Goal: Task Accomplishment & Management: Manage account settings

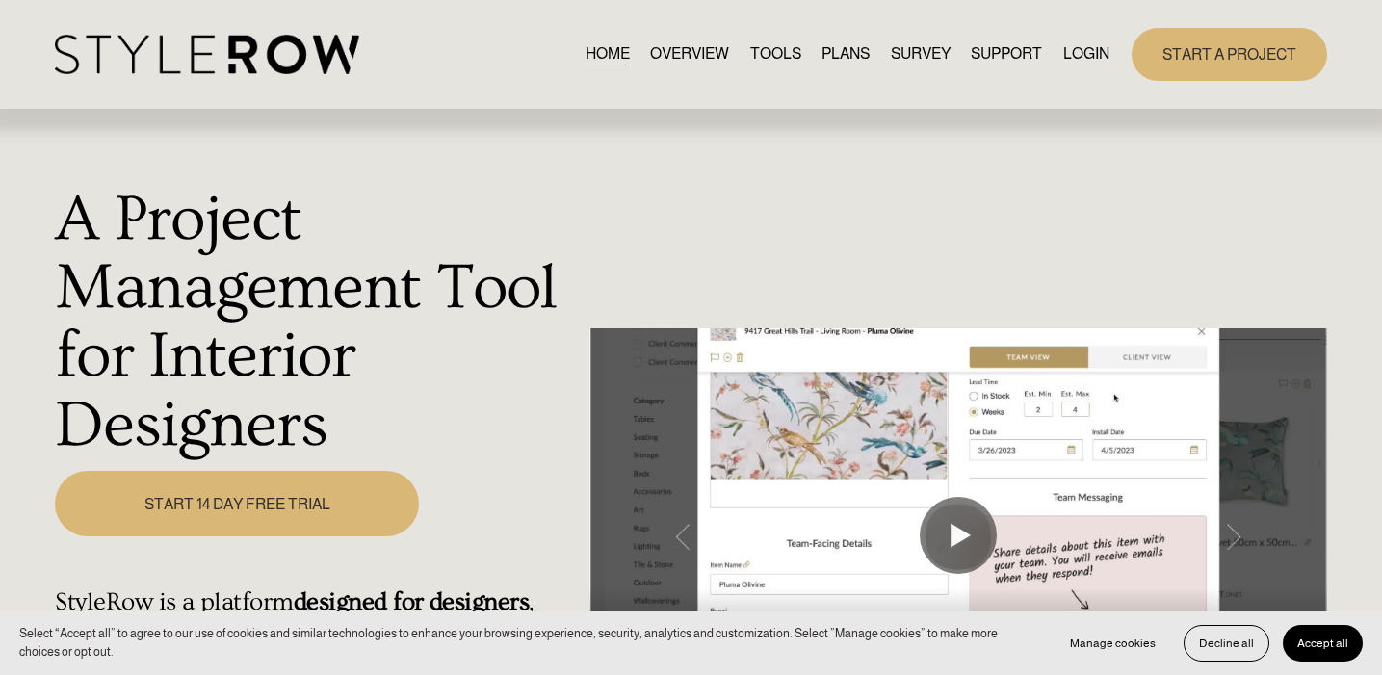
click at [1087, 56] on link "LOGIN" at bounding box center [1086, 54] width 46 height 26
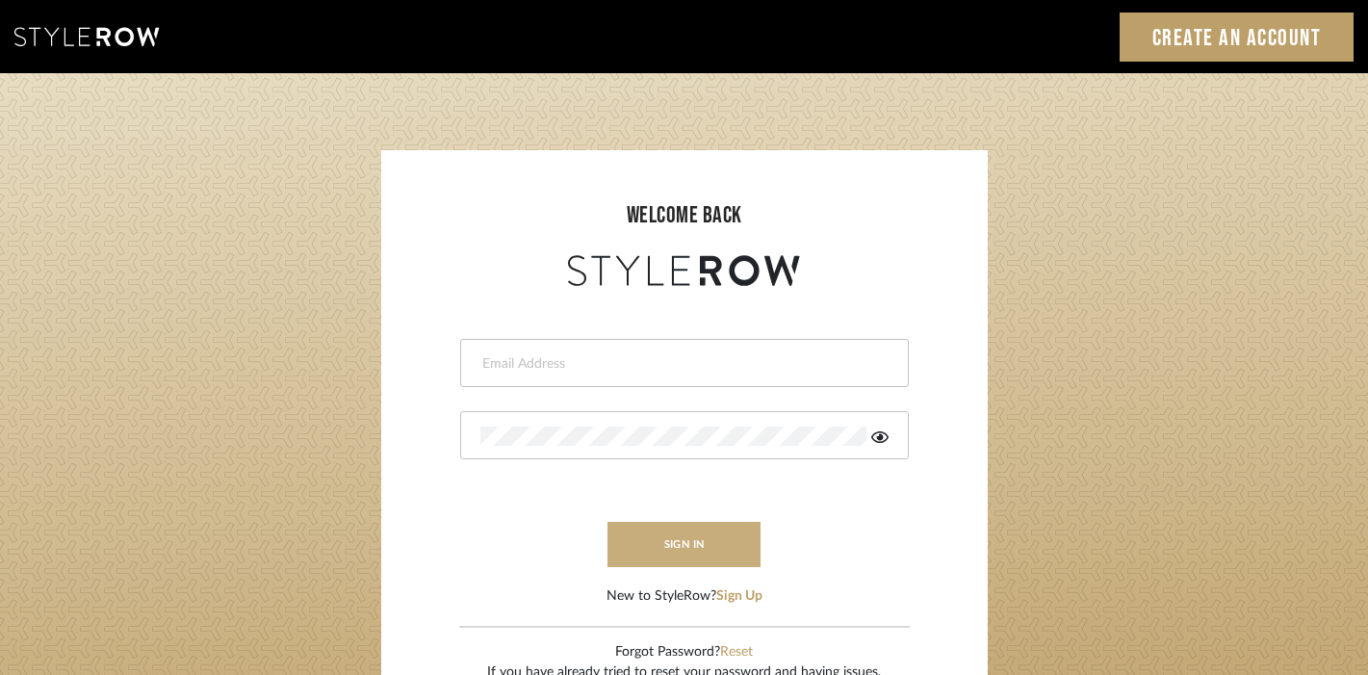
type input "[PERSON_NAME][EMAIL_ADDRESS][DOMAIN_NAME]"
click at [719, 535] on button "sign in" at bounding box center [685, 544] width 154 height 45
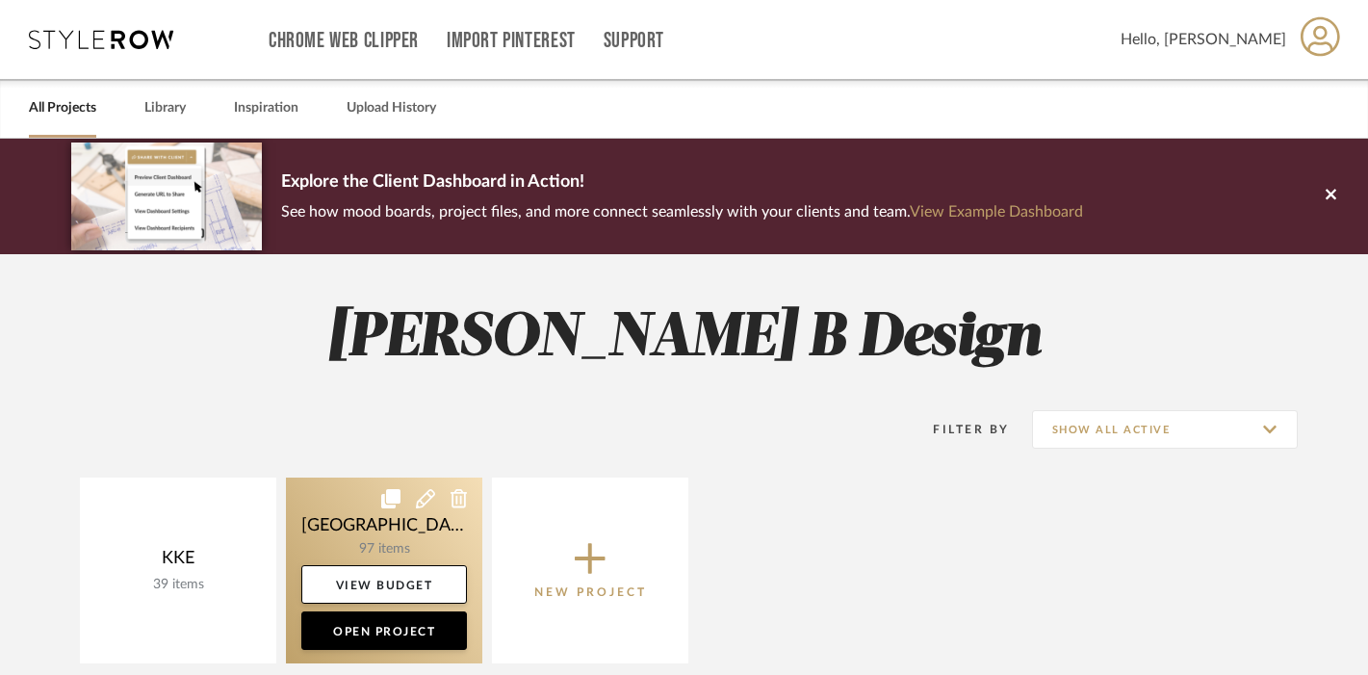
click at [380, 539] on link at bounding box center [384, 571] width 196 height 186
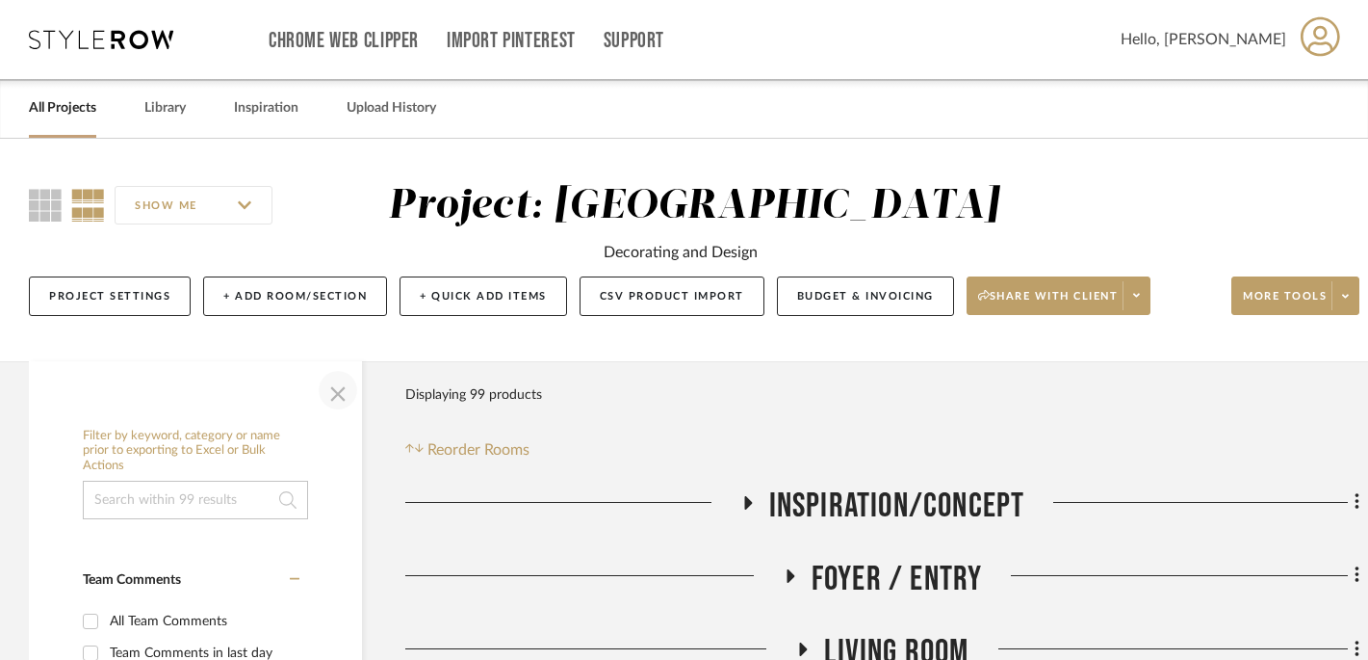
click at [333, 393] on span "button" at bounding box center [338, 390] width 46 height 46
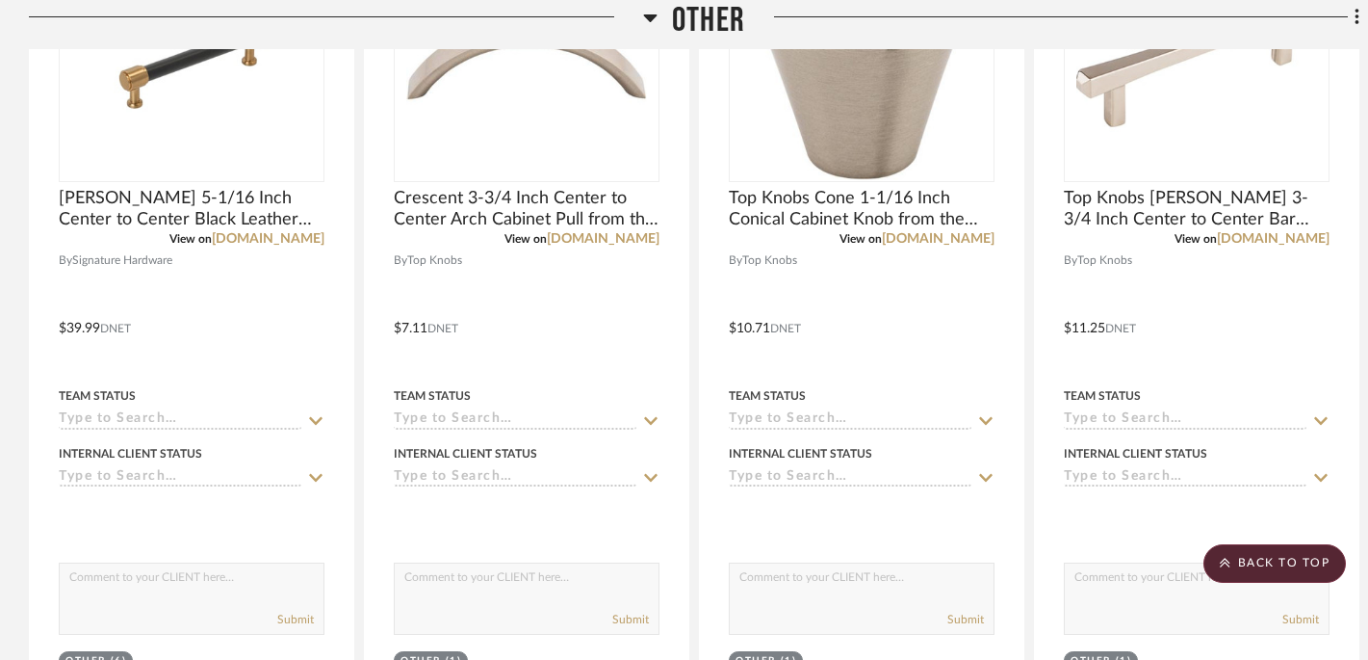
scroll to position [1388, 0]
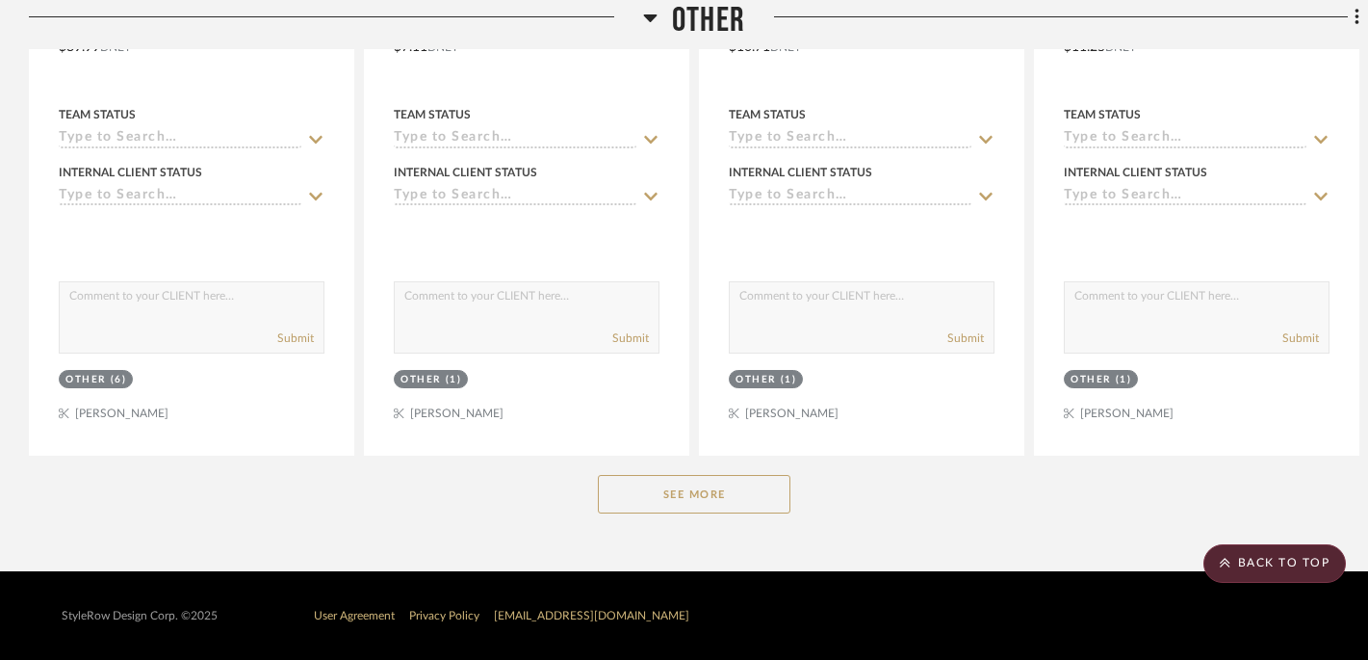
click at [702, 496] on button "See More" at bounding box center [694, 494] width 193 height 39
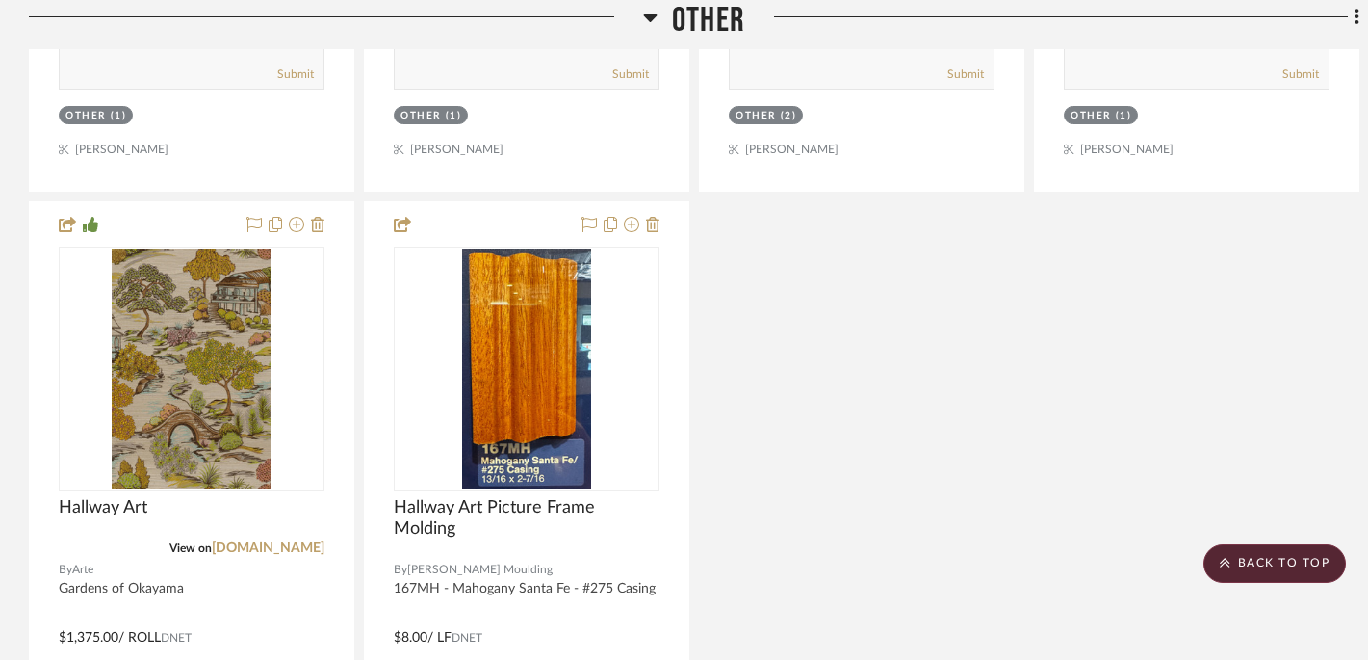
scroll to position [4348, 0]
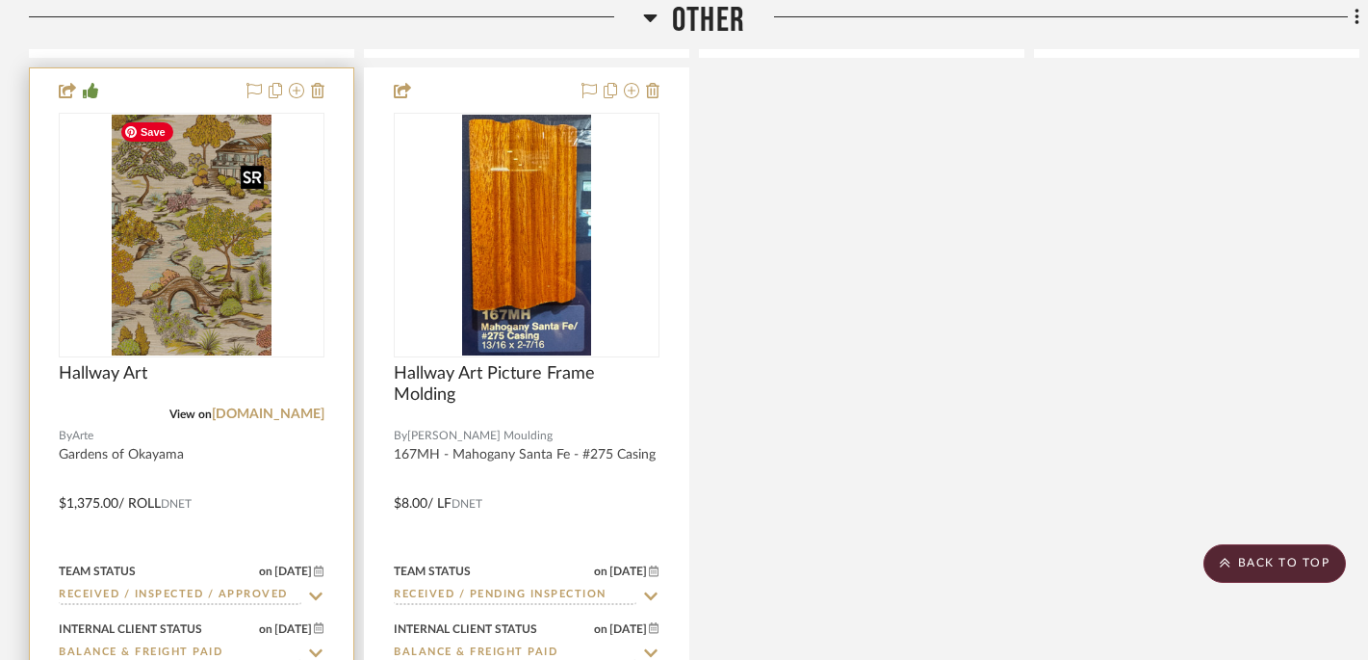
click at [0, 0] on img at bounding box center [0, 0] width 0 height 0
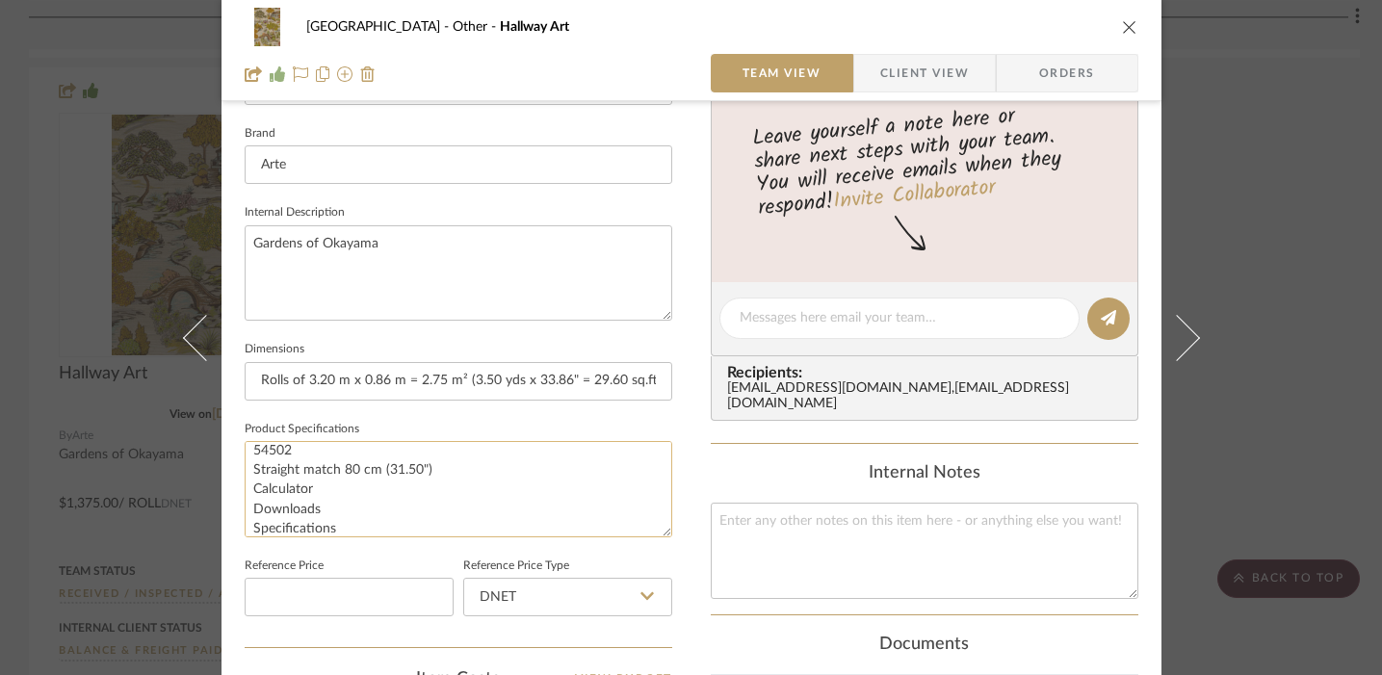
scroll to position [39, 0]
click at [250, 480] on textarea "Blossom Garden 54502 Straight match 80 cm (31.50") Calculator Downloads Specifi…" at bounding box center [459, 488] width 428 height 95
drag, startPoint x: 248, startPoint y: 479, endPoint x: 347, endPoint y: 508, distance: 103.6
click at [347, 510] on textarea "Blossom Garden 54502 Straight match 80 cm (31.50") Calculator Downloads Specifi…" at bounding box center [459, 488] width 428 height 95
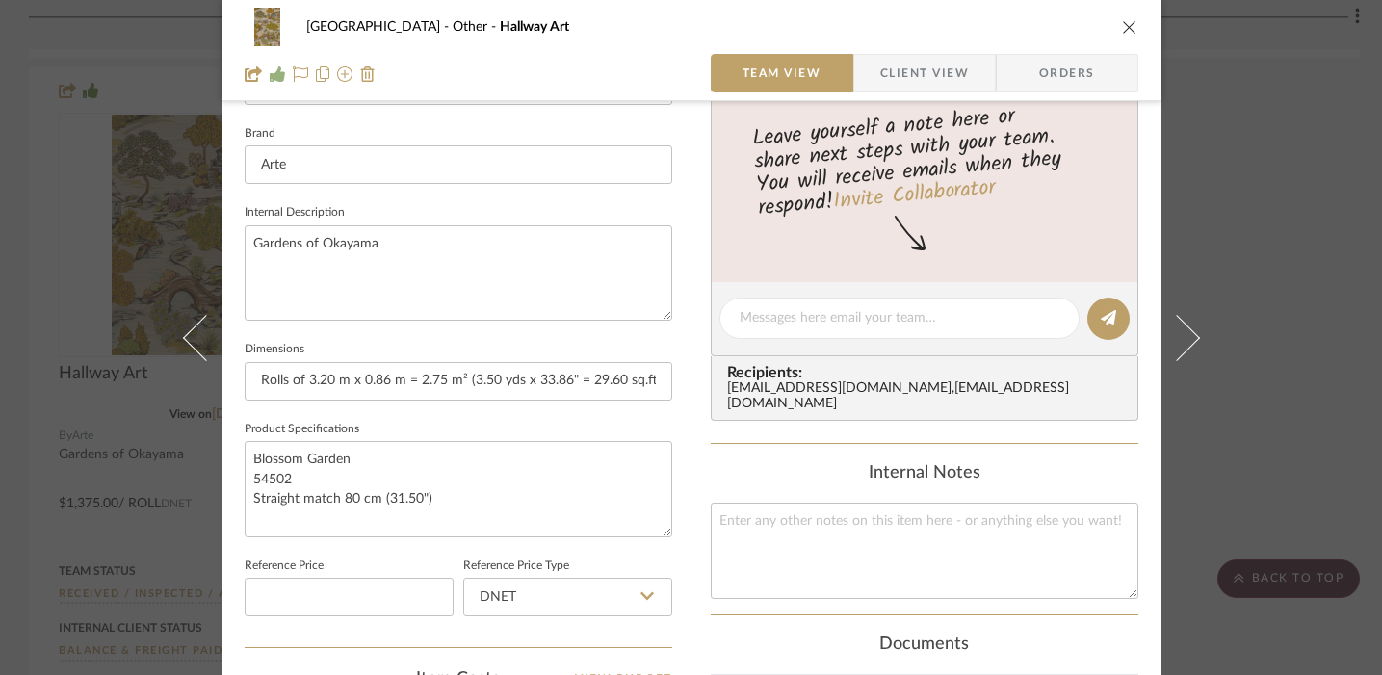
type textarea "Blossom Garden 54502 Straight match 80 cm (31.50")"
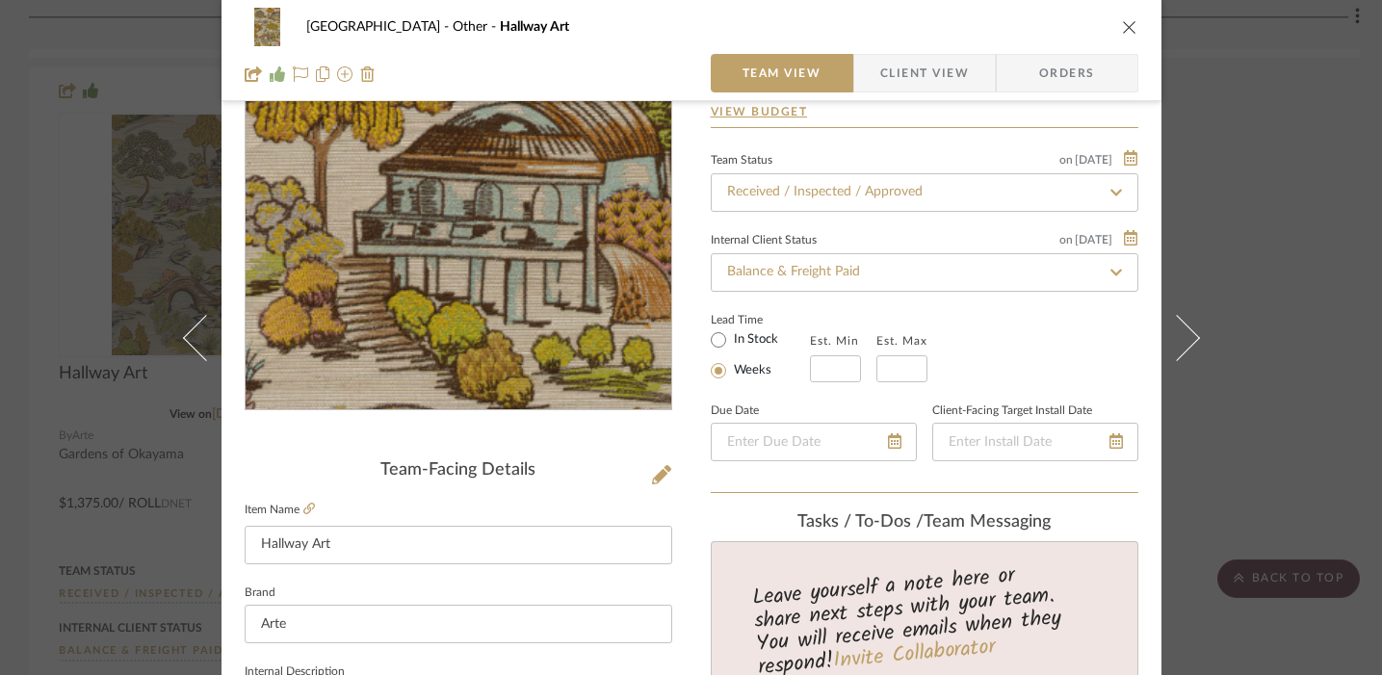
scroll to position [292, 0]
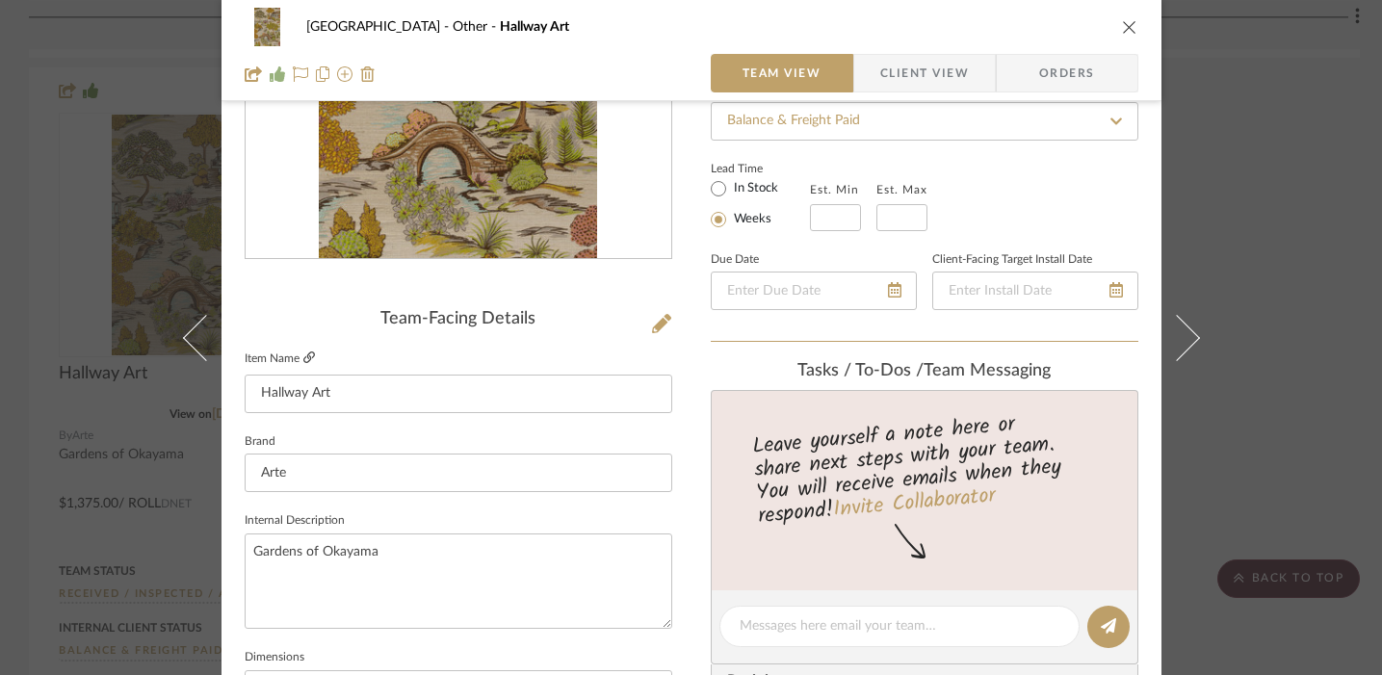
click at [306, 358] on icon at bounding box center [309, 358] width 12 height 12
